Goal: Find specific page/section: Find specific page/section

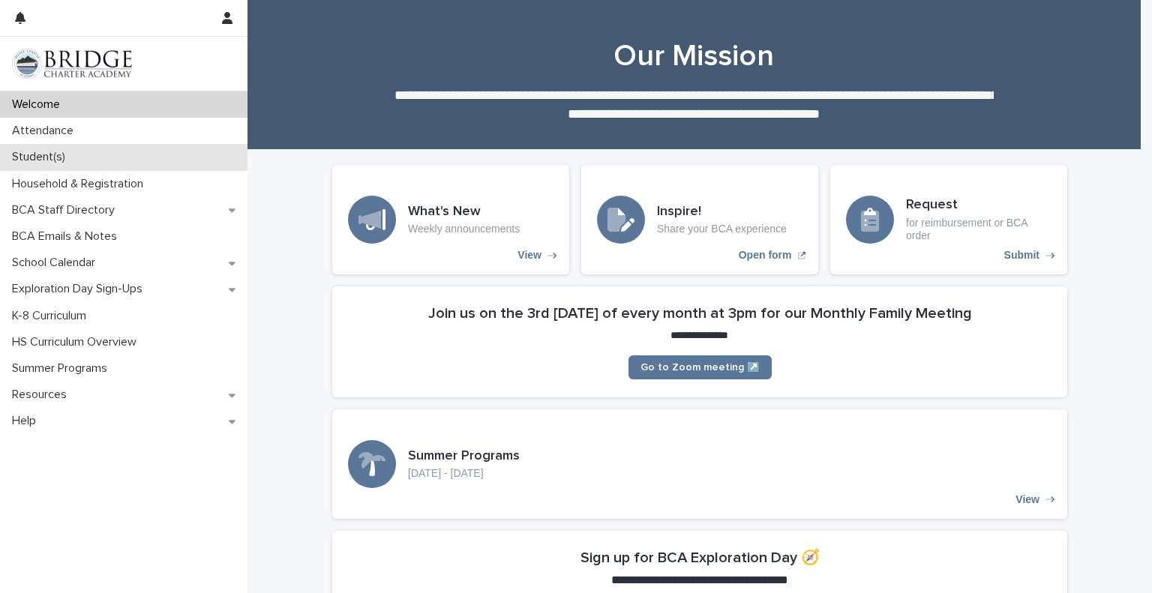
click at [42, 158] on p "Student(s)" at bounding box center [41, 157] width 71 height 14
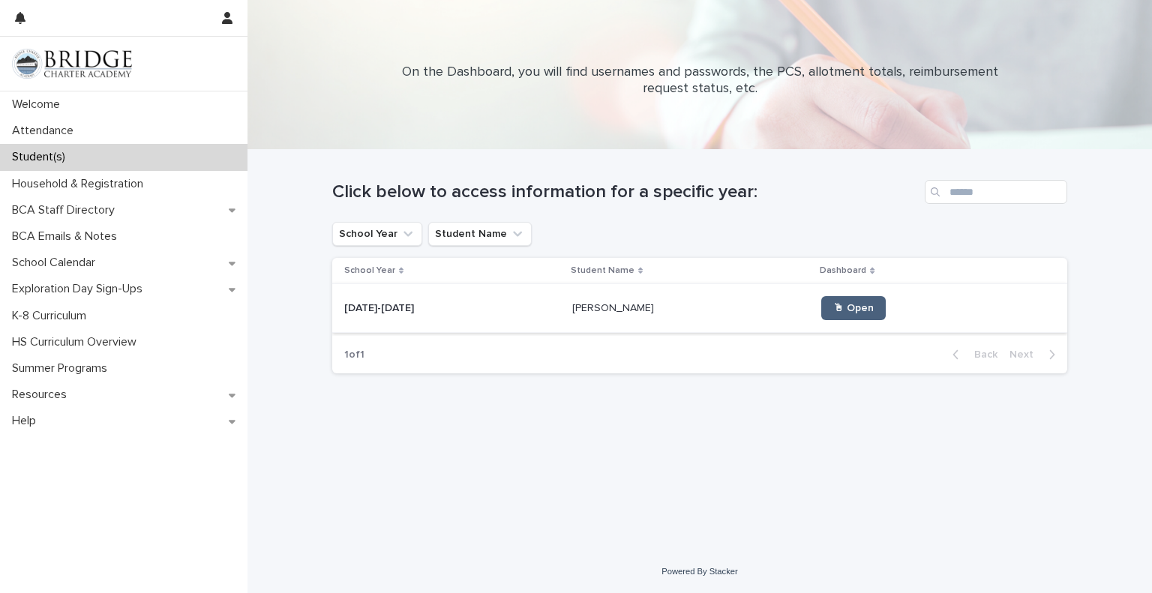
click at [834, 310] on span "🖱 Open" at bounding box center [853, 308] width 40 height 10
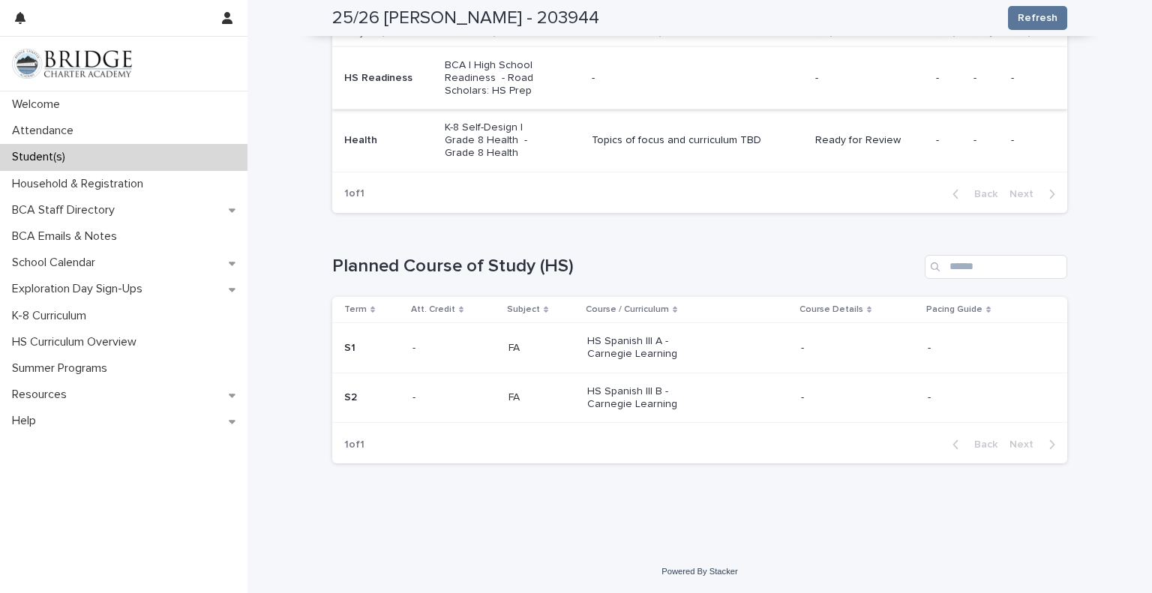
scroll to position [1945, 0]
click at [600, 353] on p "HS Spanish III A - Carnegie Learning" at bounding box center [649, 347] width 125 height 25
